Goal: Task Accomplishment & Management: Complete application form

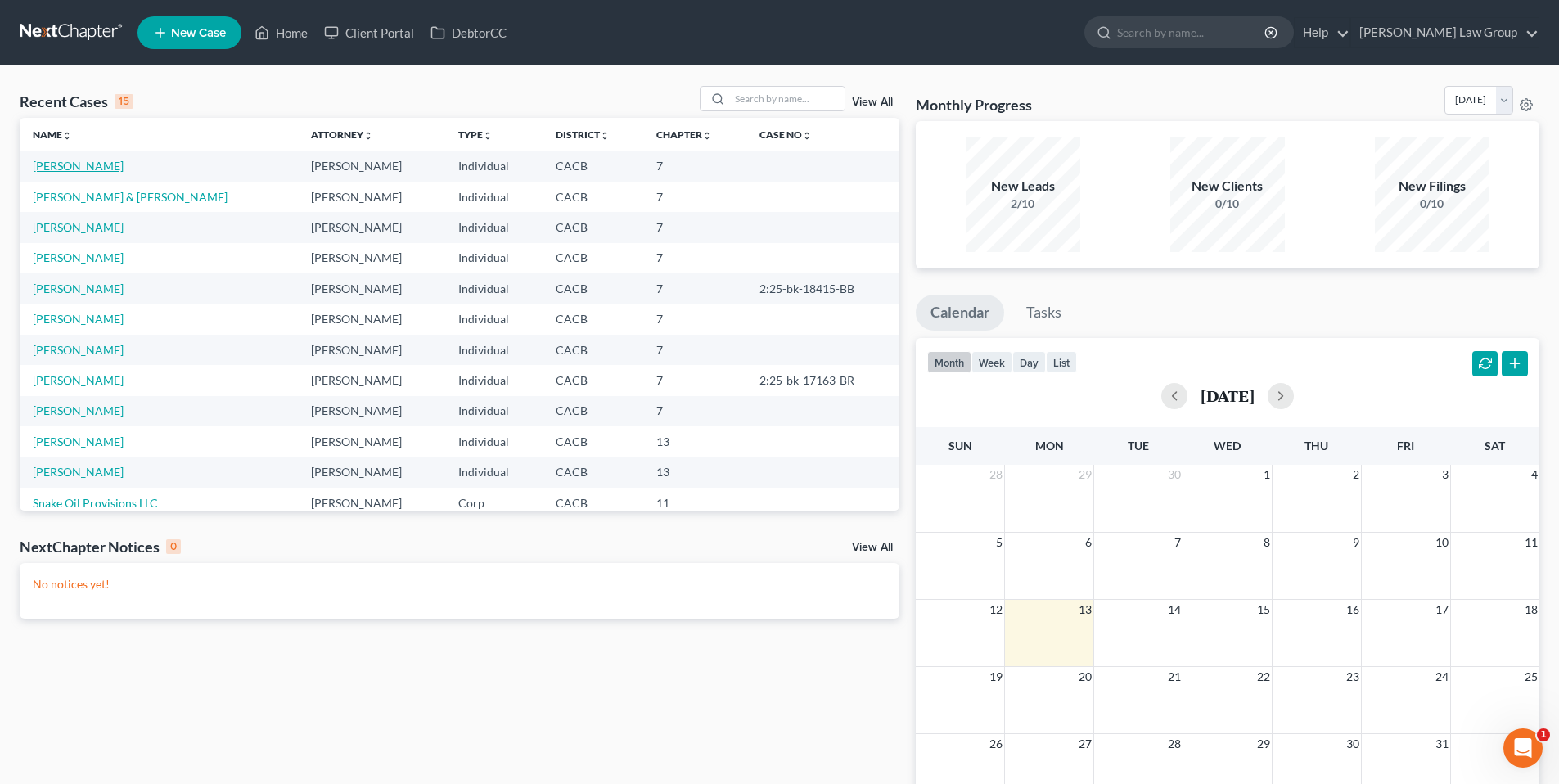
click at [107, 168] on link "Aparicio, Jocelyn" at bounding box center [78, 165] width 91 height 14
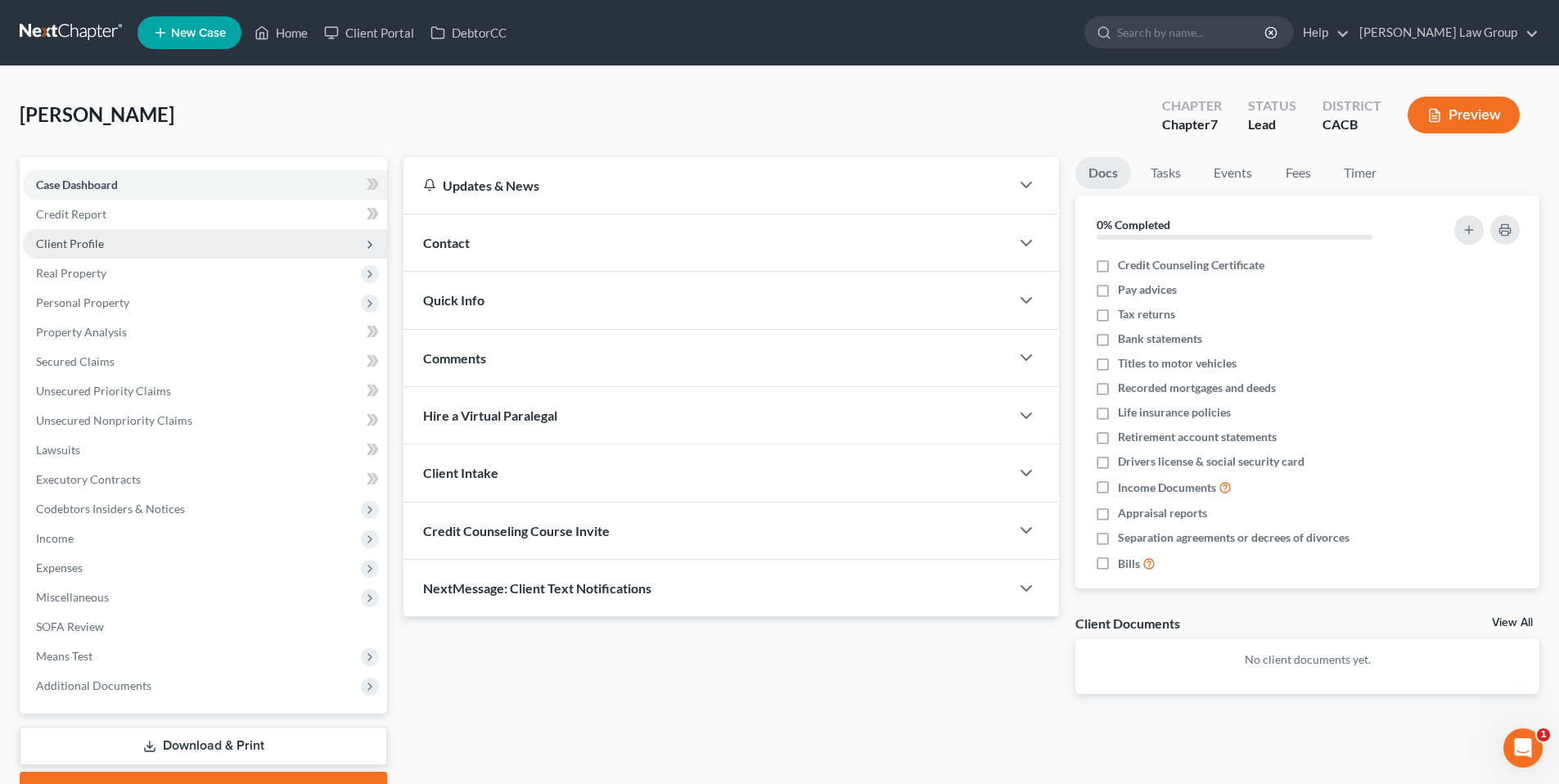
click at [79, 238] on span "Client Profile" at bounding box center [70, 243] width 68 height 14
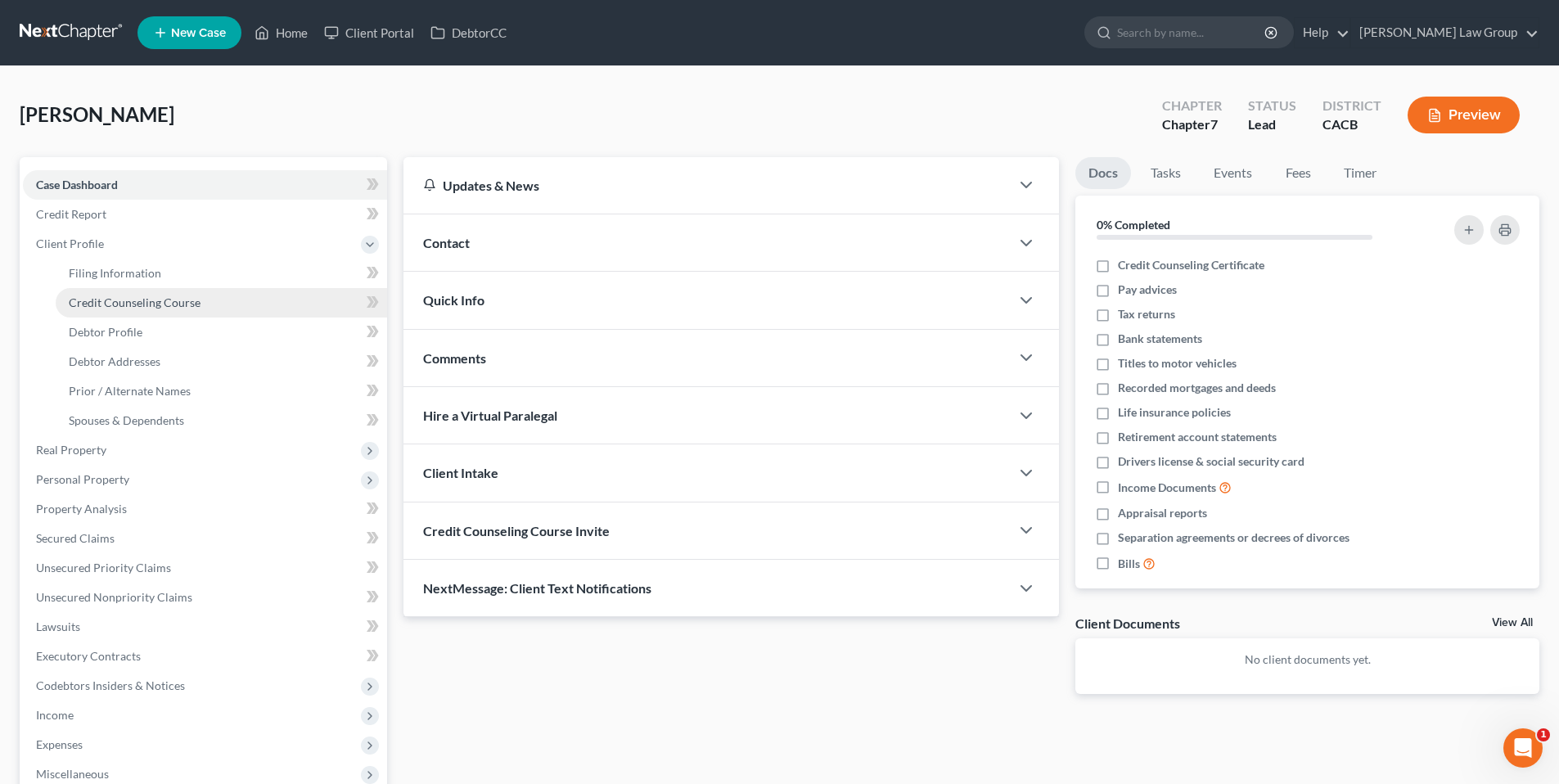
click at [103, 306] on span "Credit Counseling Course" at bounding box center [134, 302] width 132 height 14
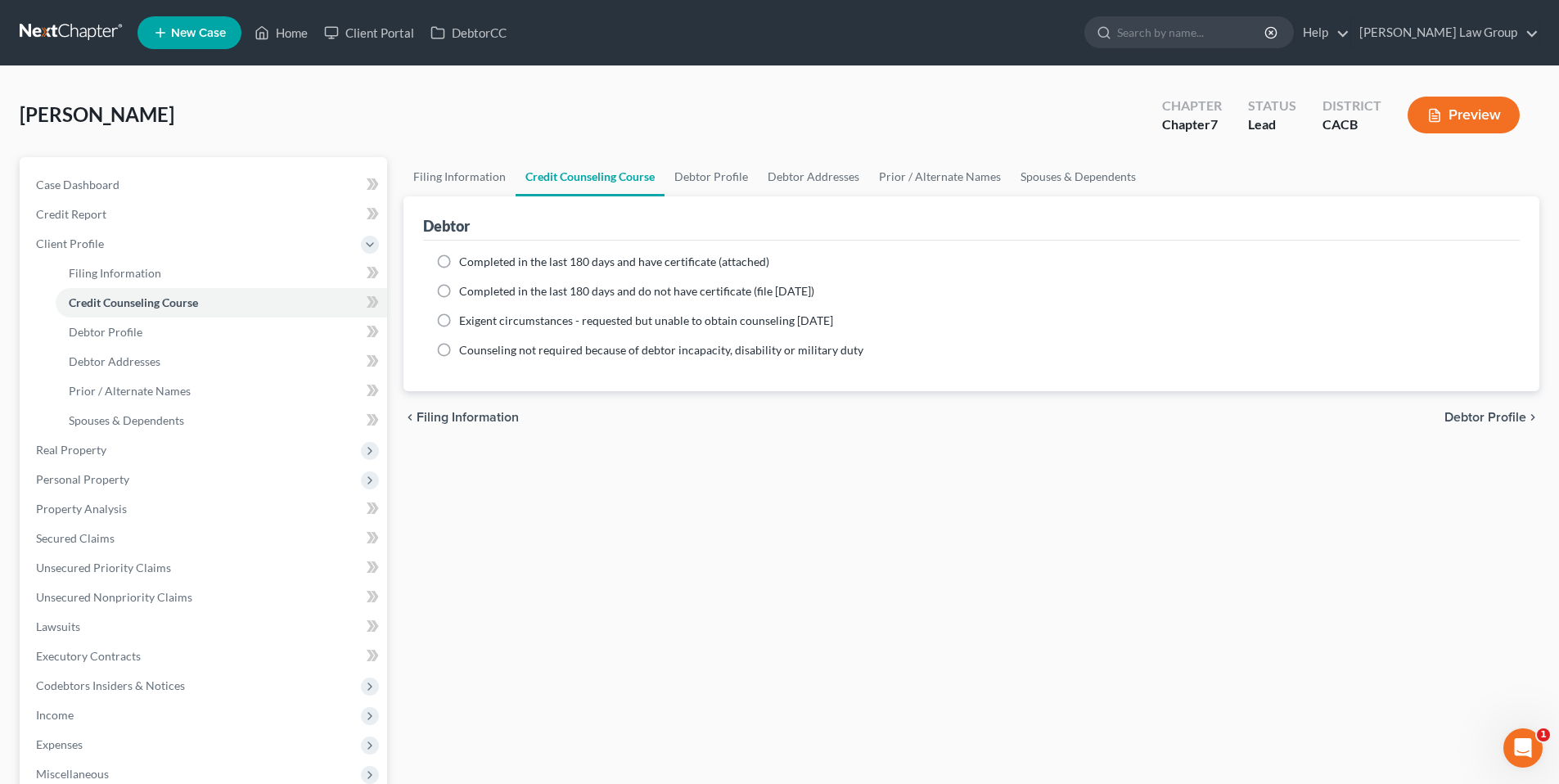
click at [459, 261] on label "Completed in the last 180 days and have certificate (attached)" at bounding box center [614, 261] width 310 height 16
click at [465, 261] on input "Completed in the last 180 days and have certificate (attached)" at bounding box center [470, 259] width 10 height 10
radio input "true"
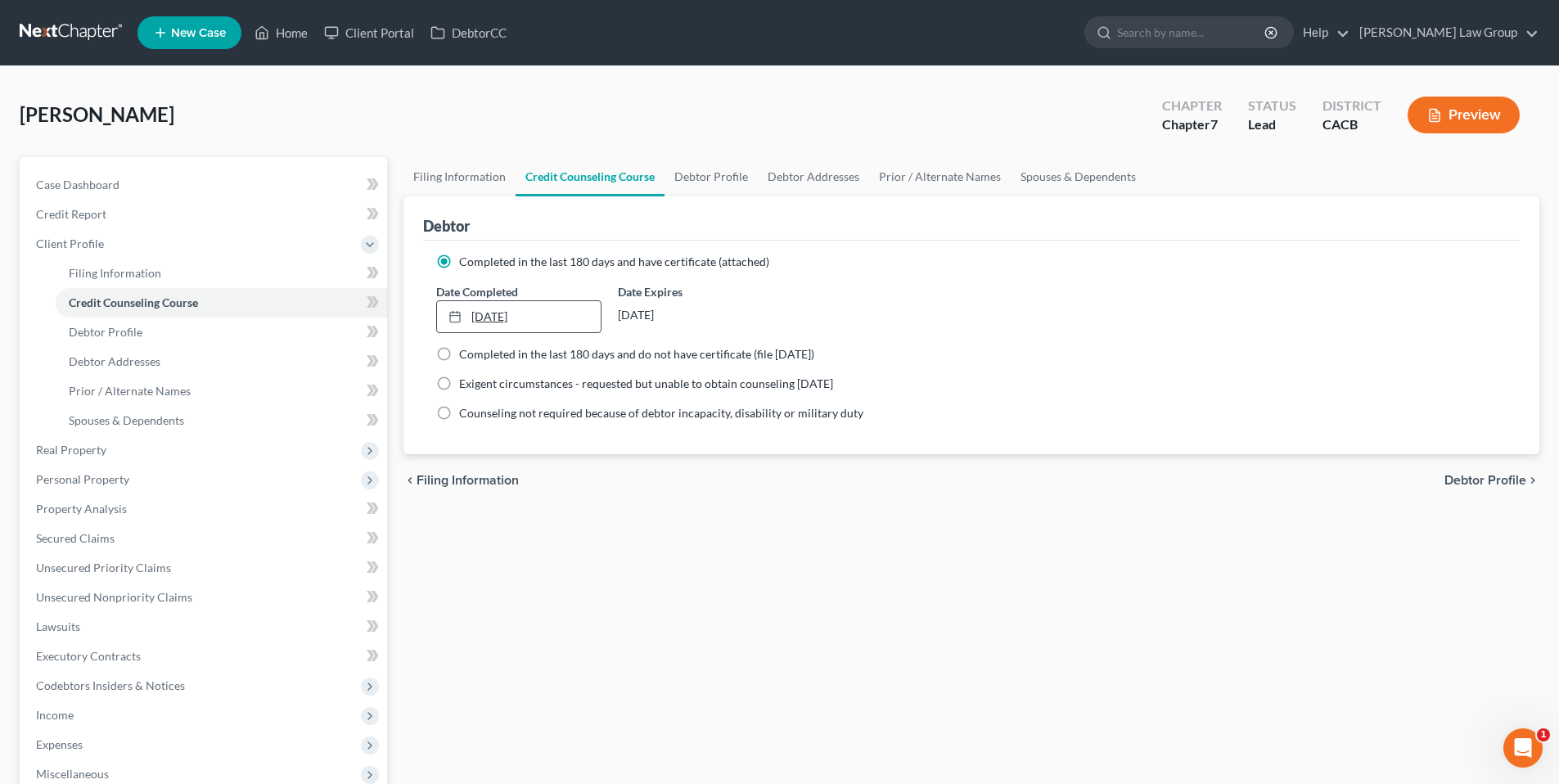
click at [450, 314] on icon at bounding box center [455, 317] width 13 height 13
click at [115, 325] on span "Debtor Profile" at bounding box center [105, 331] width 73 height 14
select select "0"
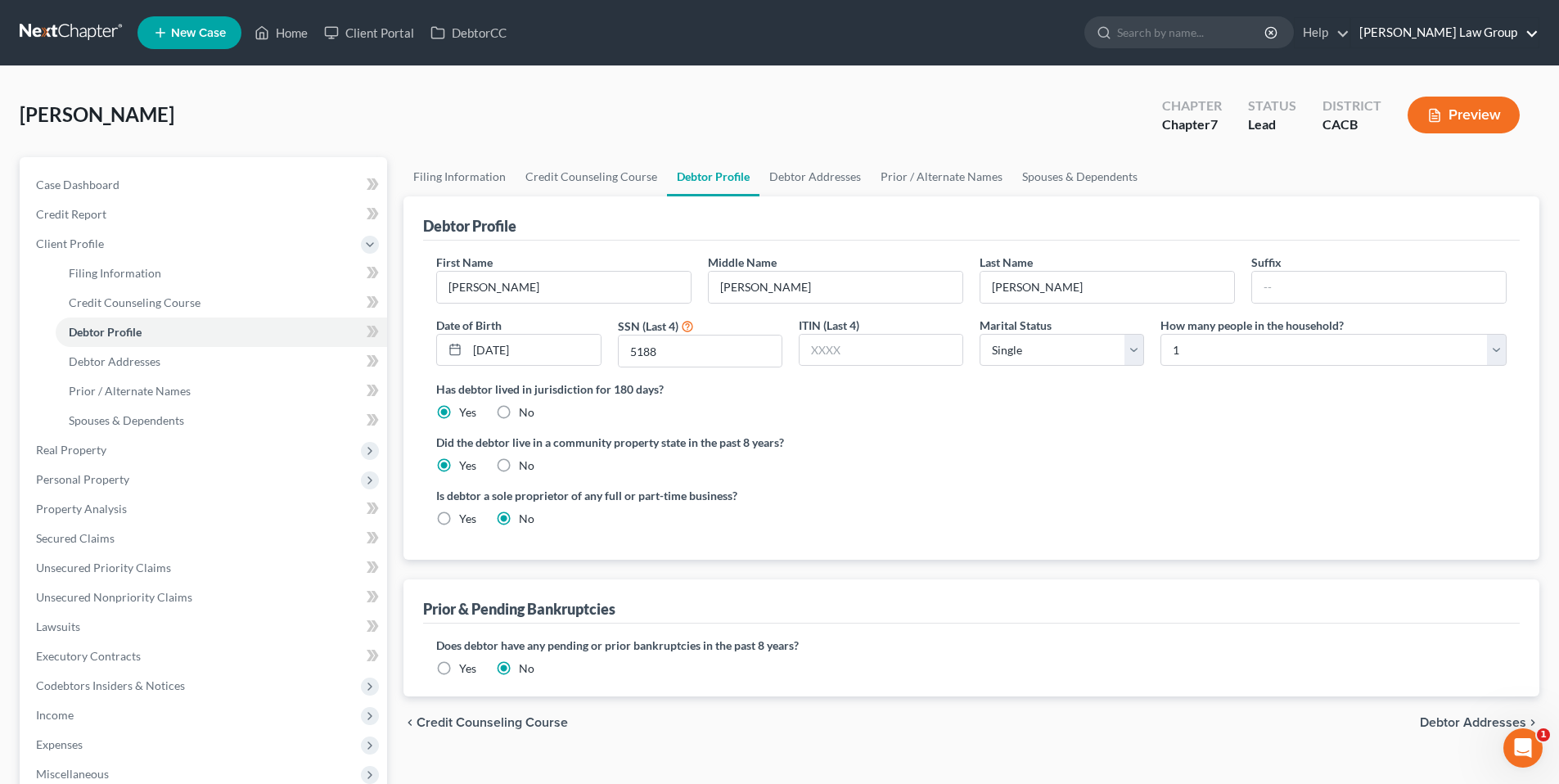
click at [1490, 32] on link "Goldbach Law Group" at bounding box center [1444, 32] width 187 height 29
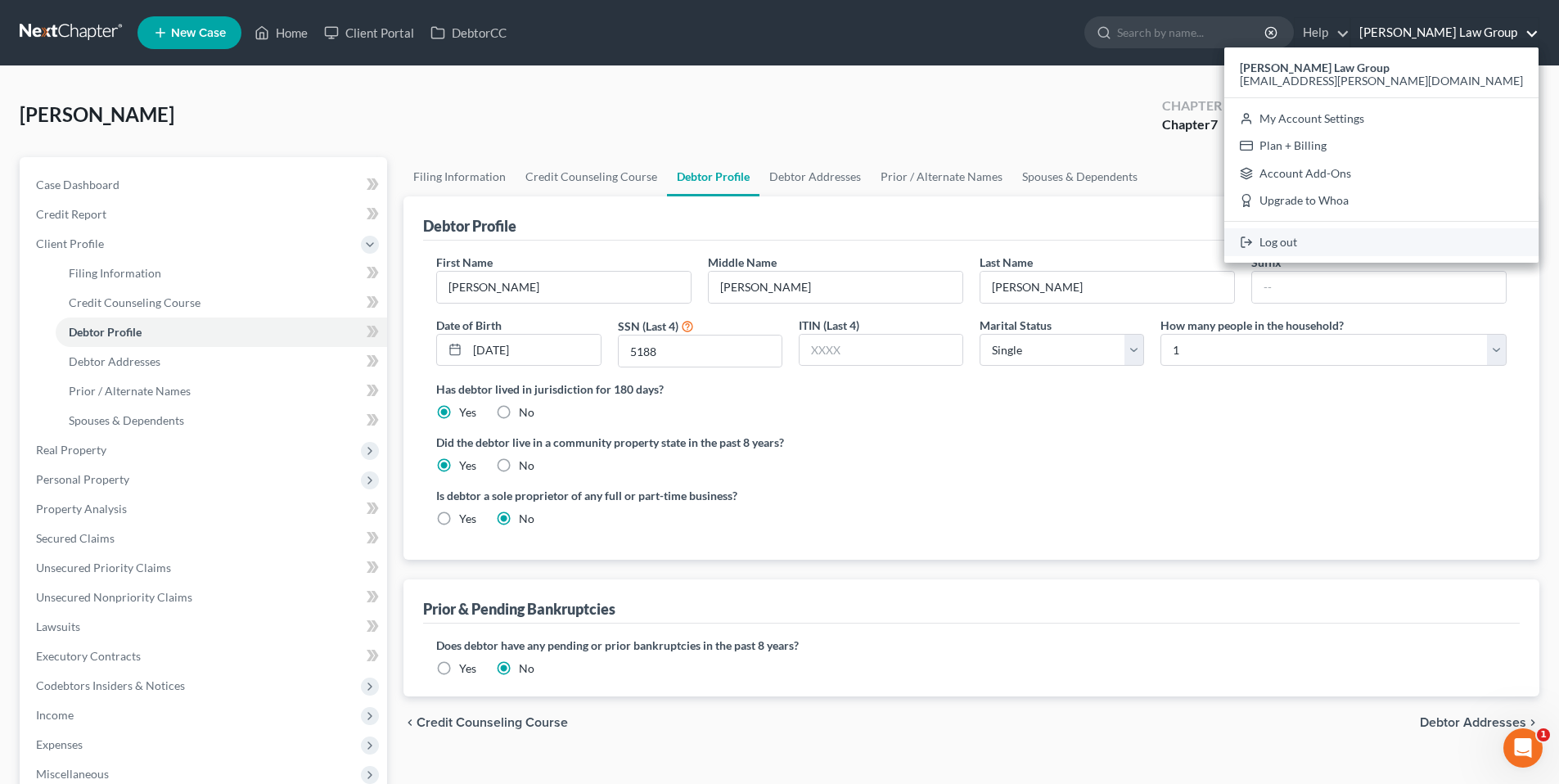
click at [1394, 242] on link "Log out" at bounding box center [1381, 243] width 314 height 28
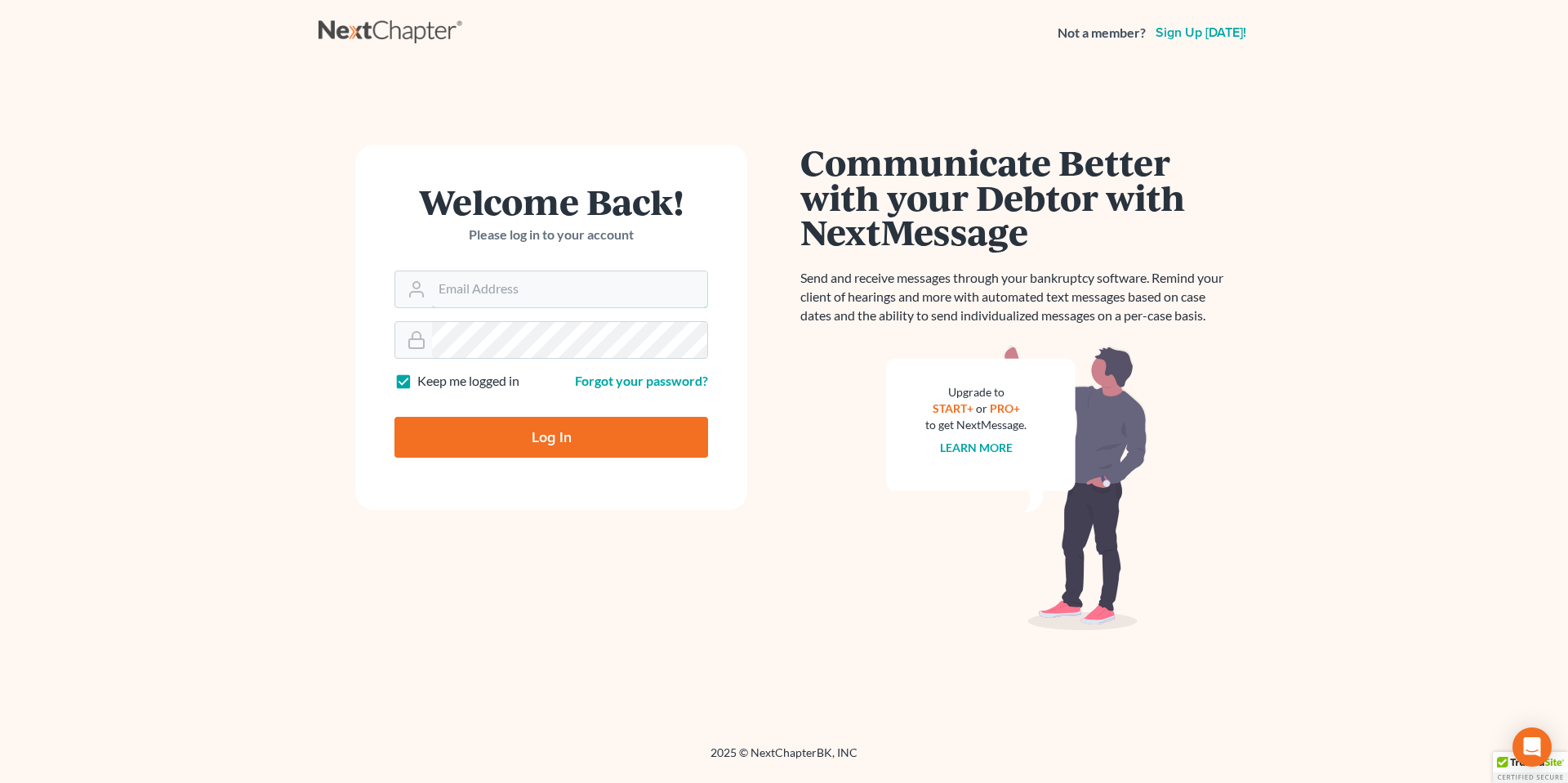
type input "[EMAIL_ADDRESS][PERSON_NAME][DOMAIN_NAME]"
click at [535, 438] on input "Log In" at bounding box center [551, 438] width 313 height 41
type input "Thinking..."
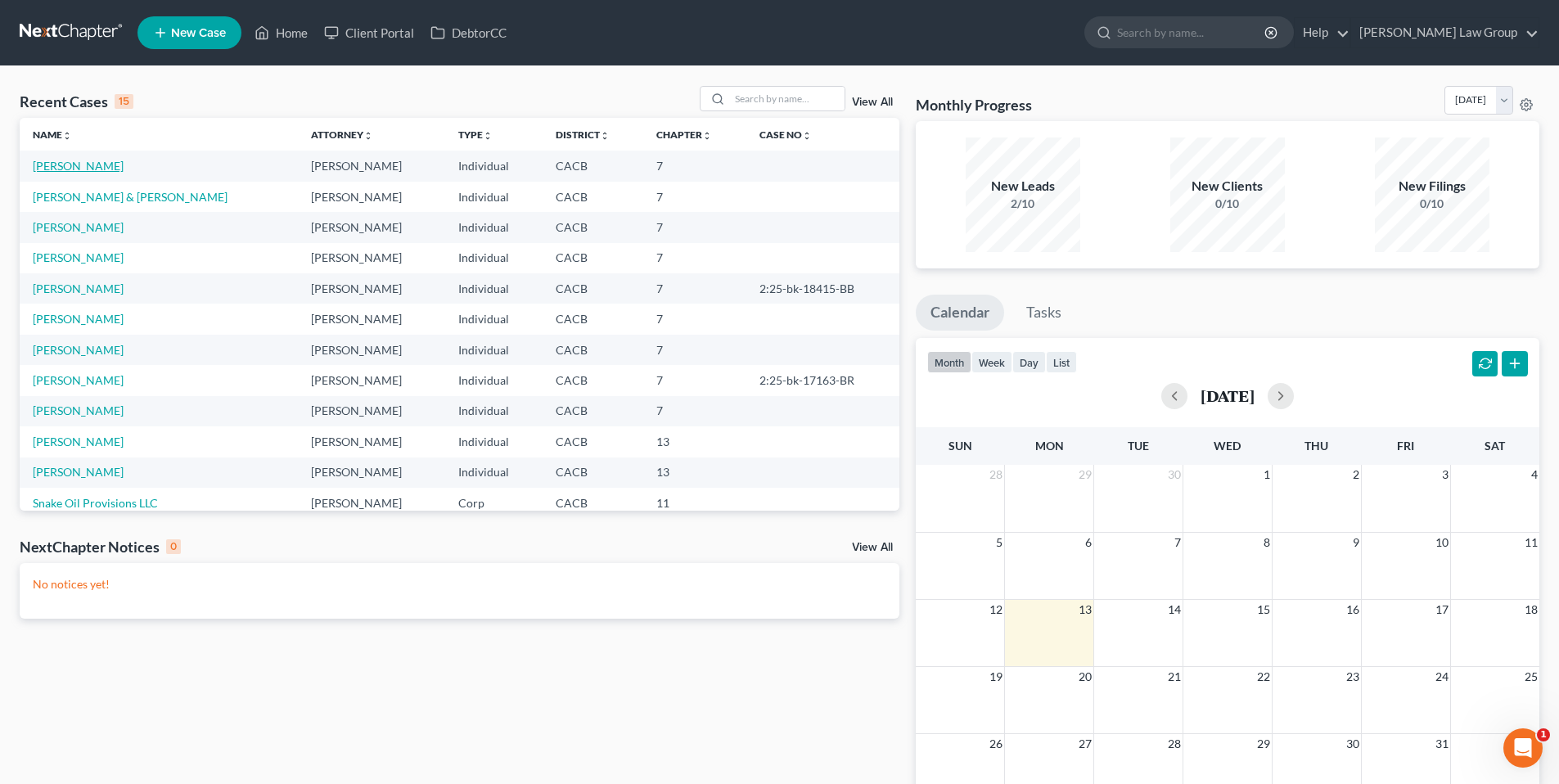
click at [85, 162] on link "Aparicio, Jocelyn" at bounding box center [78, 165] width 91 height 14
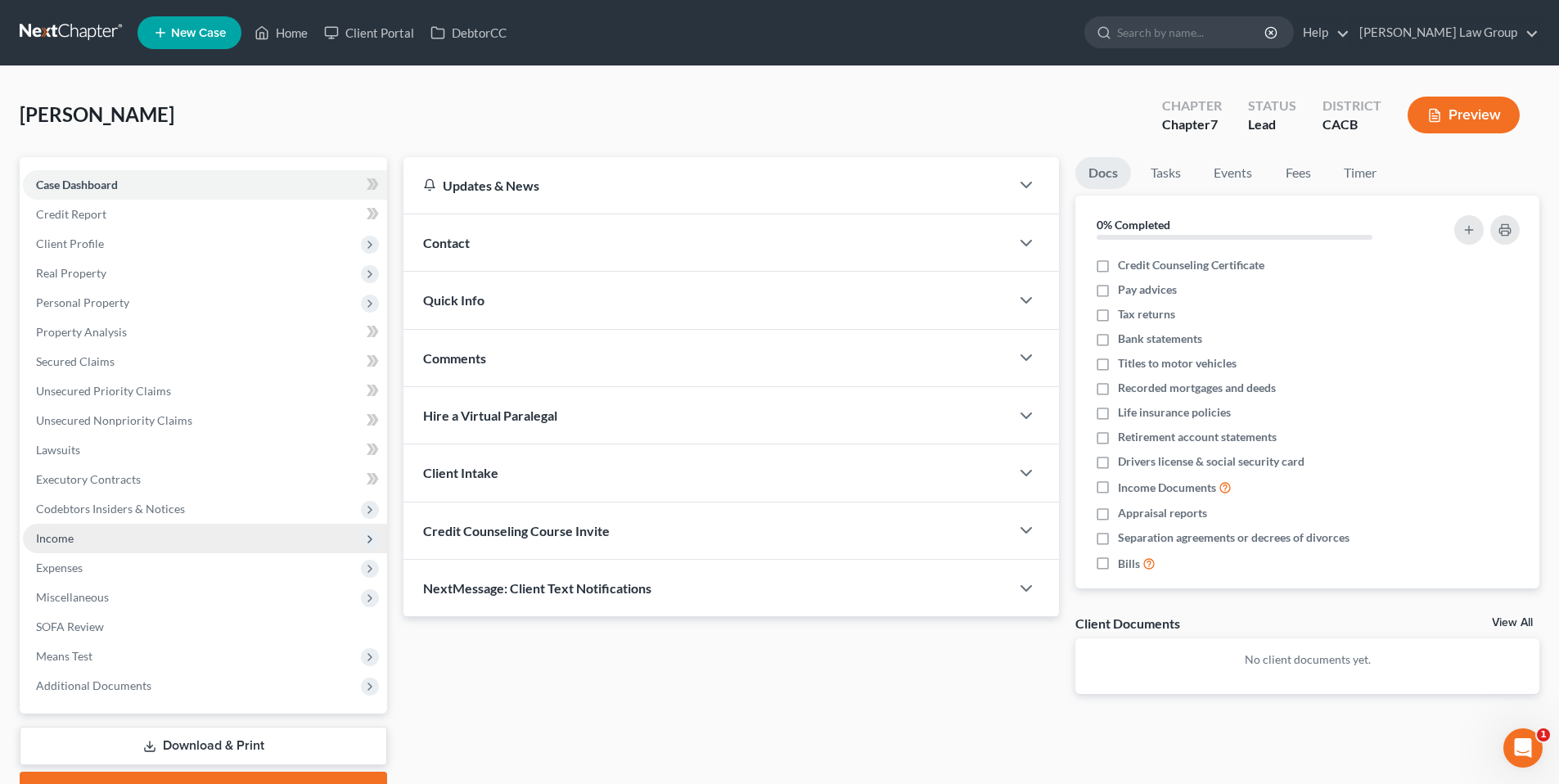
click at [60, 537] on span "Income" at bounding box center [55, 538] width 38 height 14
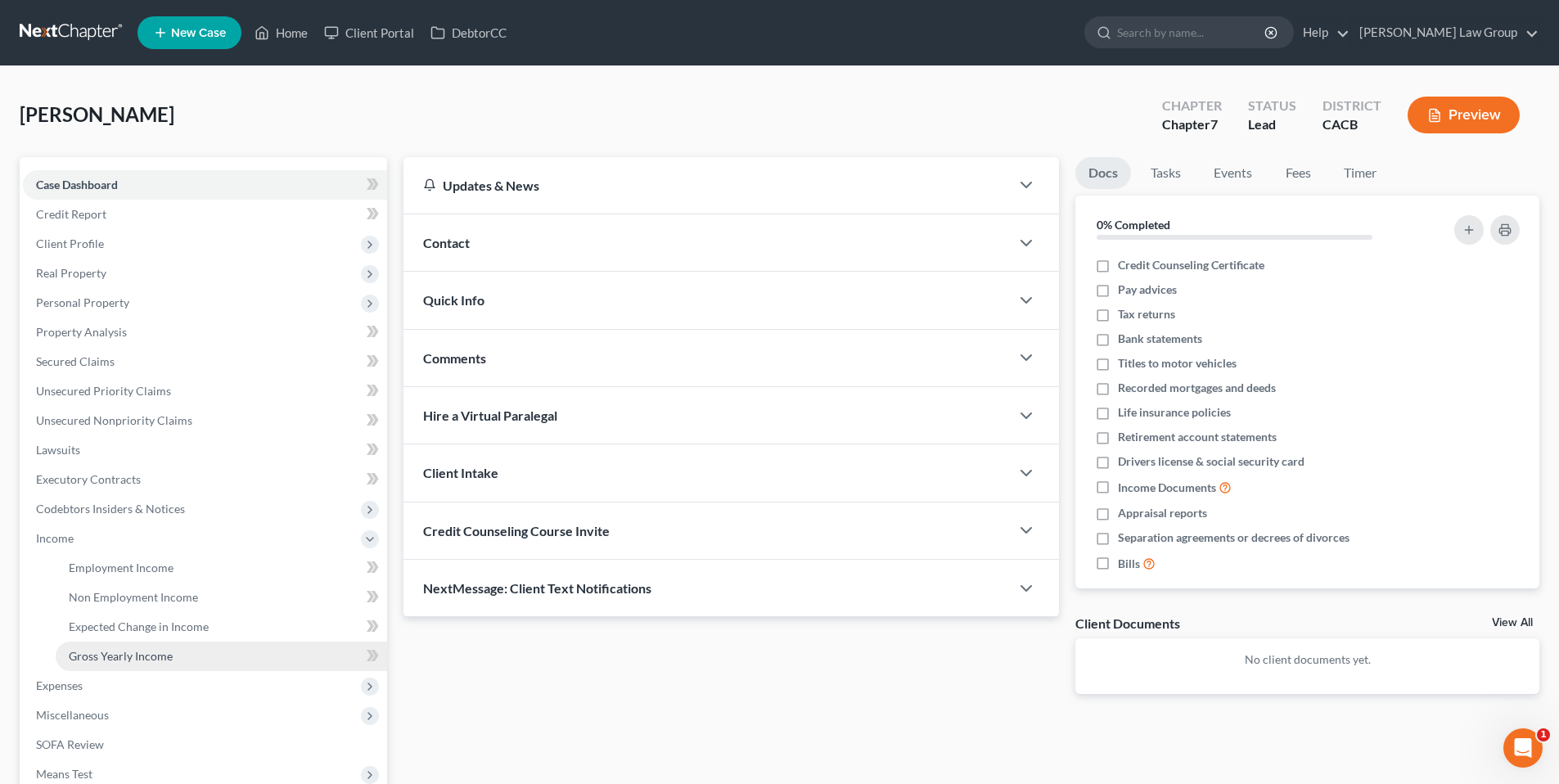
click at [101, 651] on span "Gross Yearly Income" at bounding box center [120, 655] width 104 height 14
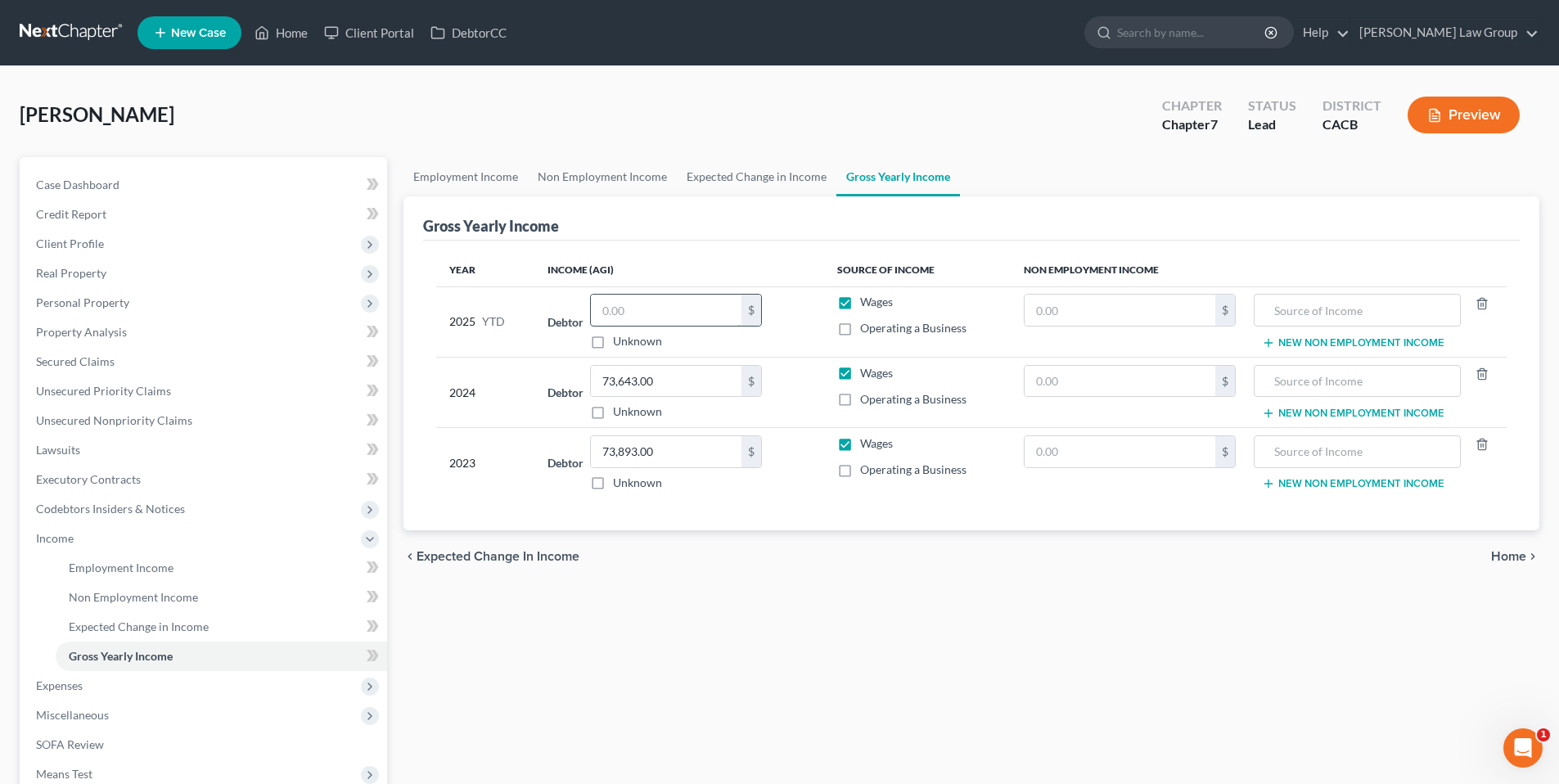
click at [655, 308] on input "text" at bounding box center [666, 309] width 150 height 31
type input "63,991.75"
click at [49, 441] on link "Lawsuits" at bounding box center [204, 449] width 364 height 29
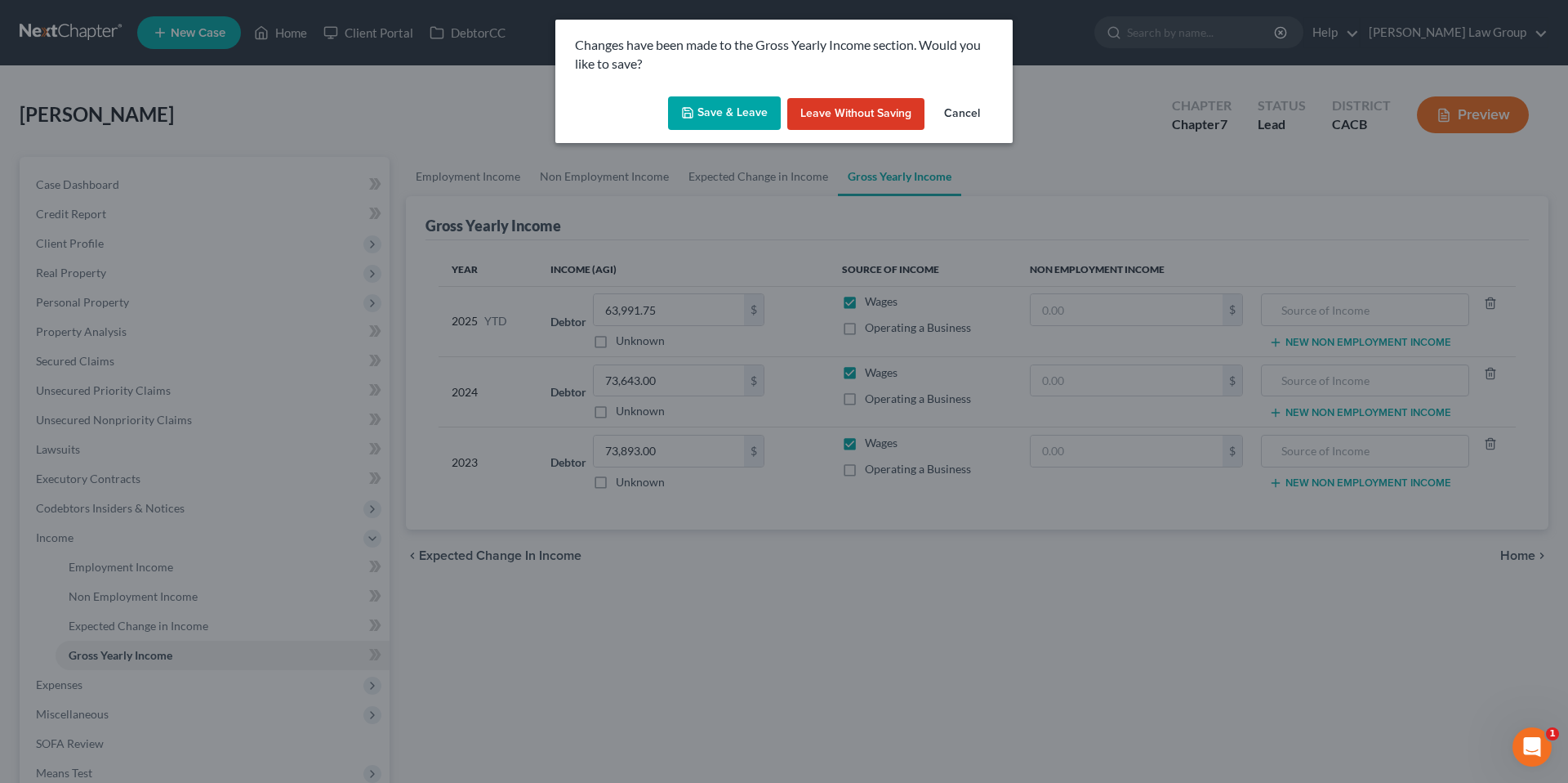
click at [729, 105] on button "Save & Leave" at bounding box center [724, 114] width 113 height 35
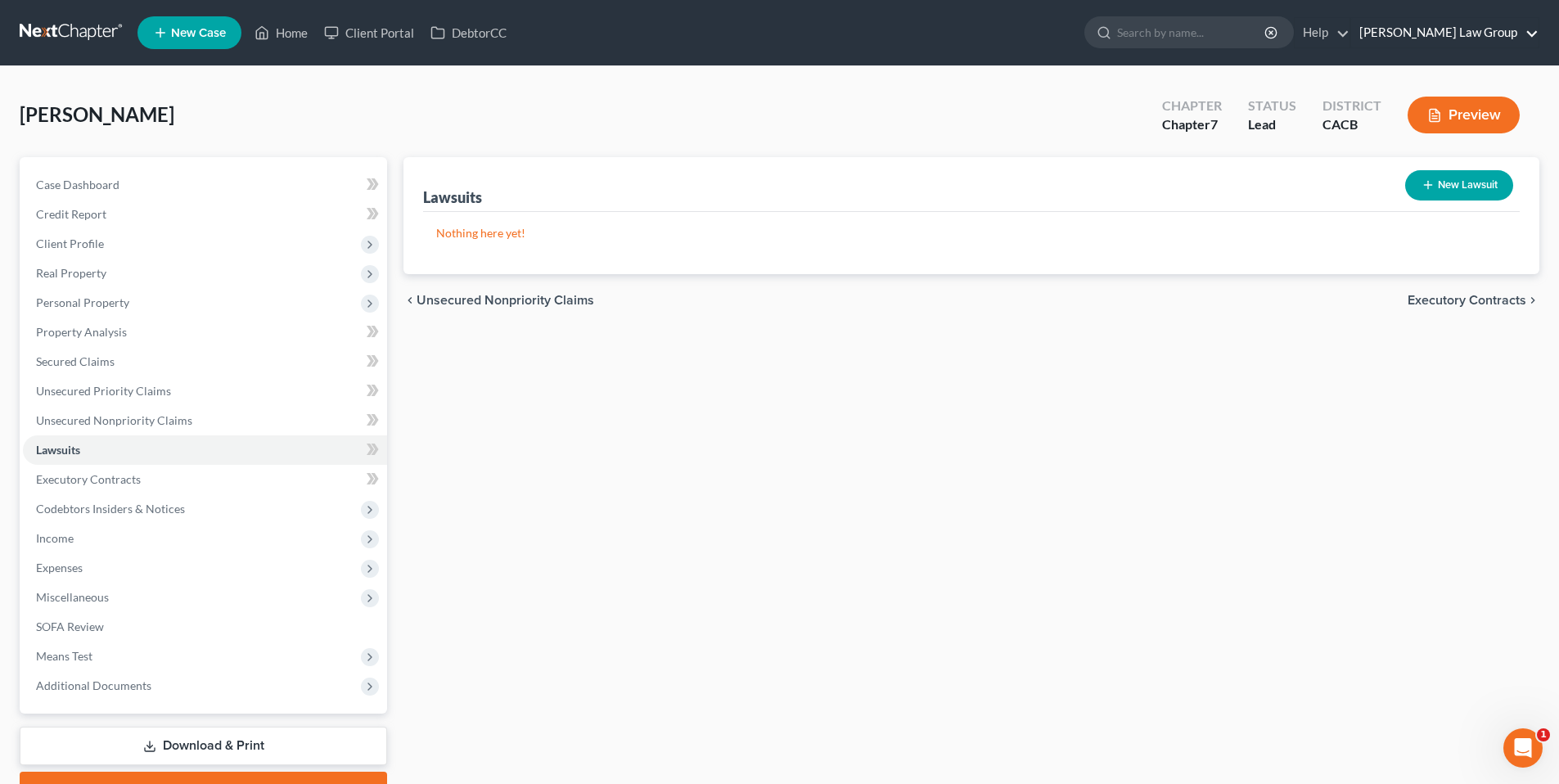
click at [1481, 36] on link "Goldbach Law Group" at bounding box center [1444, 32] width 187 height 29
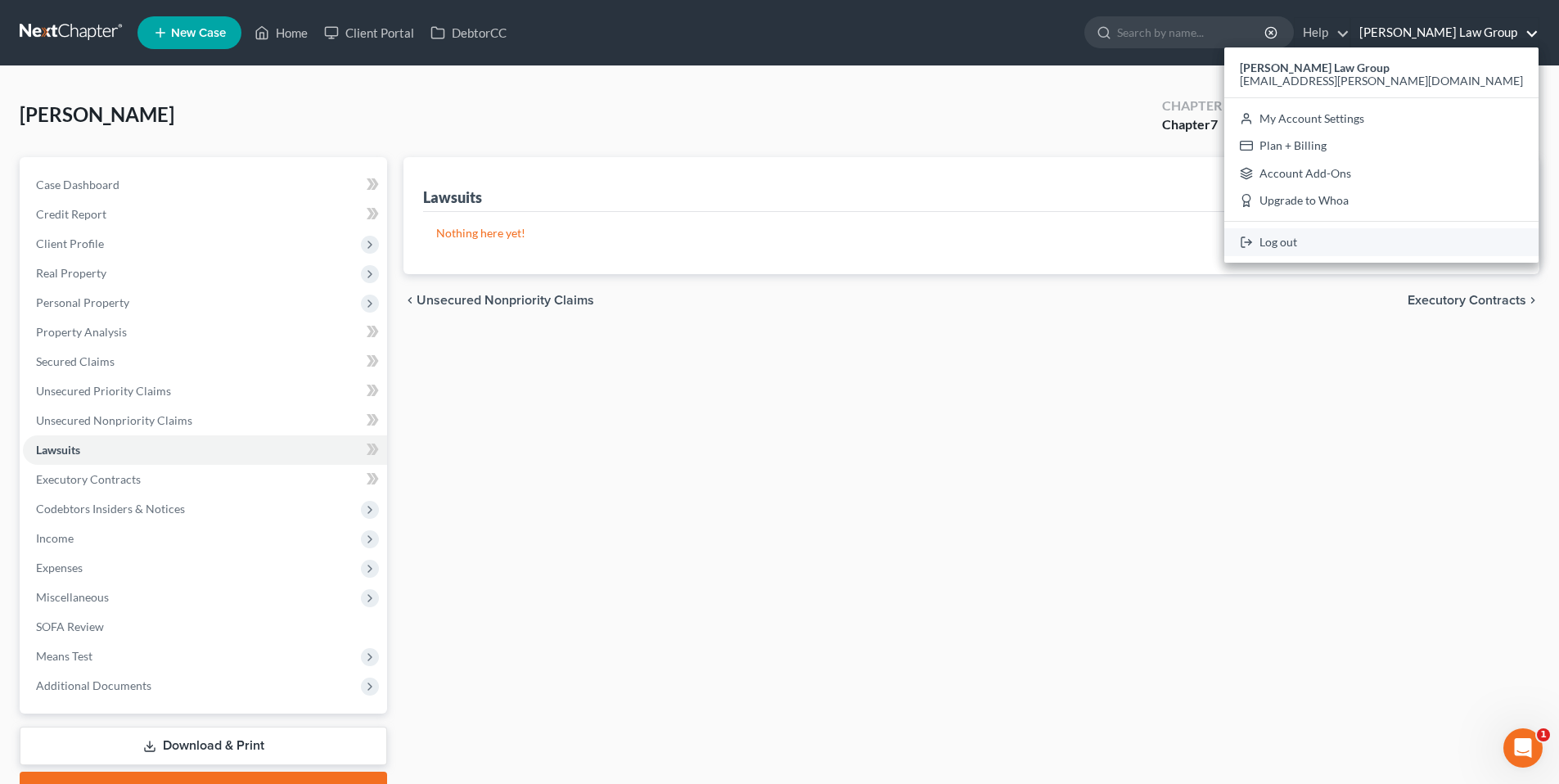
click at [1378, 238] on link "Log out" at bounding box center [1381, 243] width 314 height 28
